Goal: Information Seeking & Learning: Learn about a topic

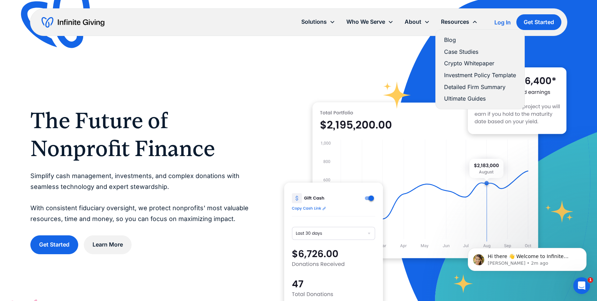
click at [468, 97] on link "Ultimate Guides" at bounding box center [480, 98] width 72 height 9
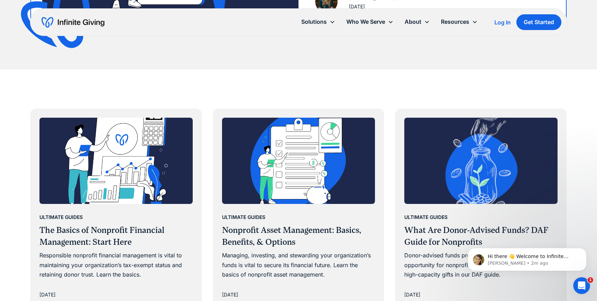
scroll to position [301, 0]
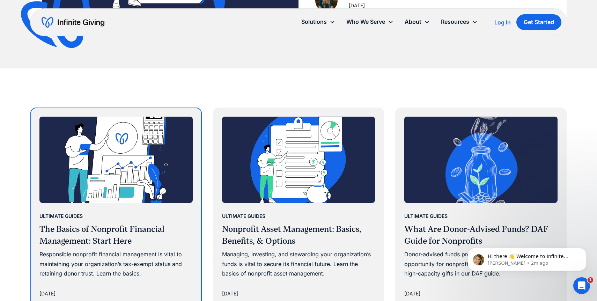
click at [169, 238] on h3 "The Basics of Nonprofit Financial Management: Start Here" at bounding box center [115, 235] width 153 height 23
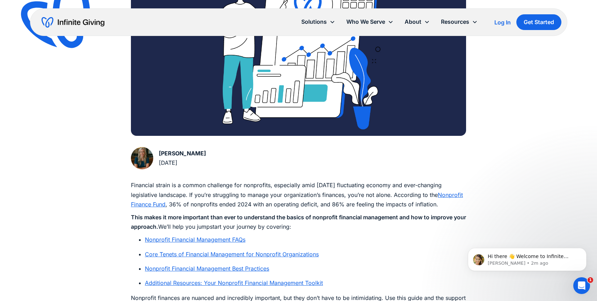
scroll to position [225, 0]
